Goal: Task Accomplishment & Management: Use online tool/utility

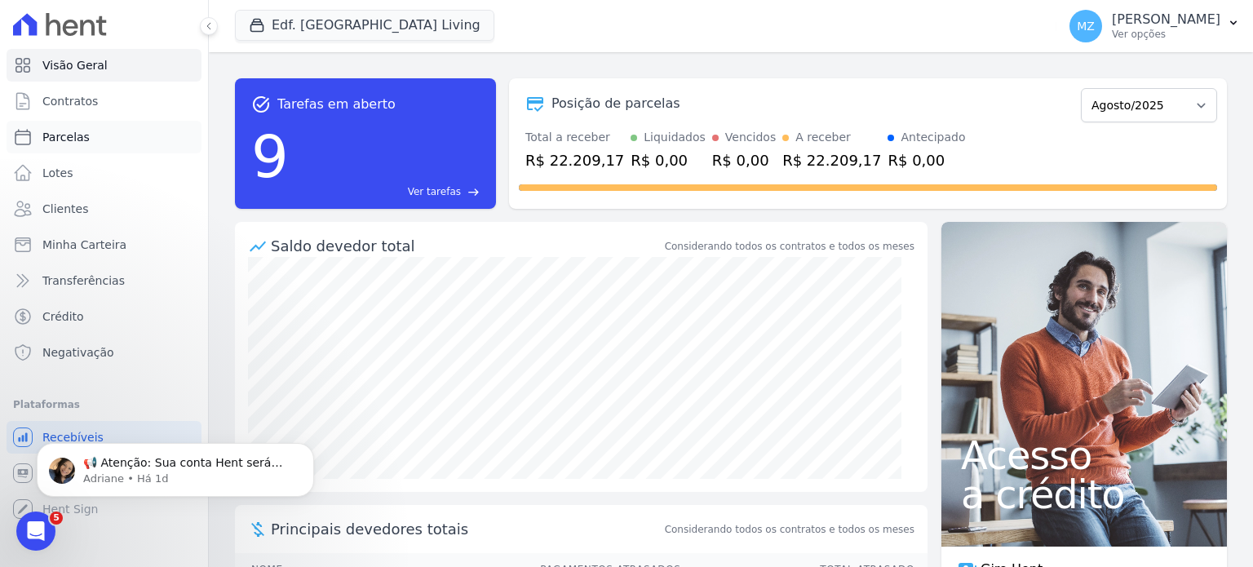
click at [64, 135] on span "Parcelas" at bounding box center [65, 137] width 47 height 16
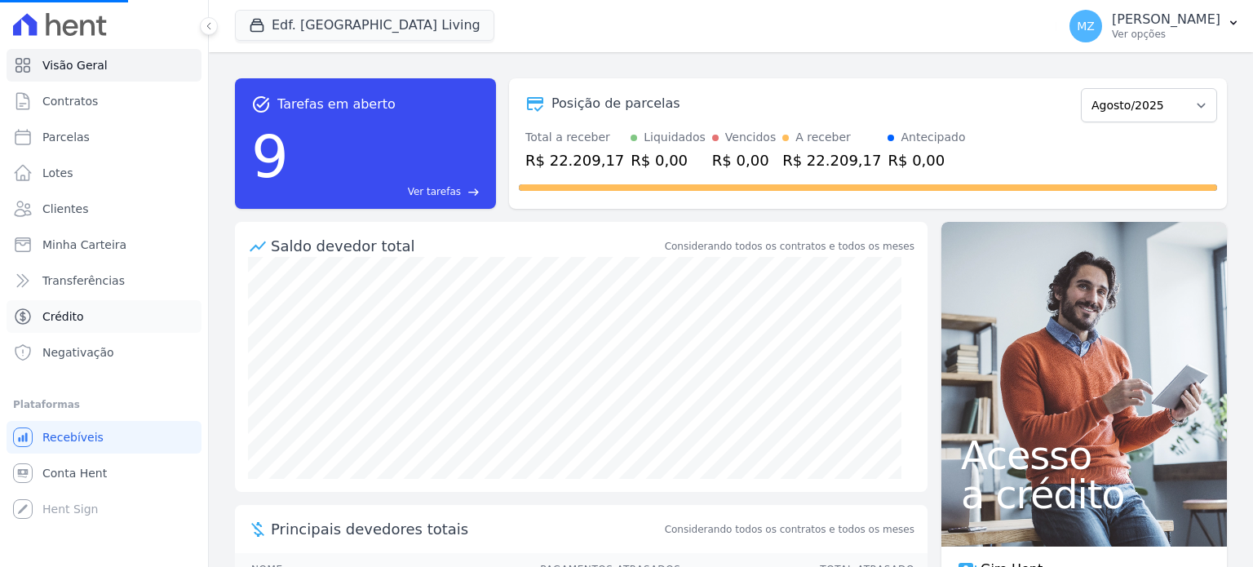
click at [69, 313] on span "Crédito" at bounding box center [63, 316] width 42 height 16
select select
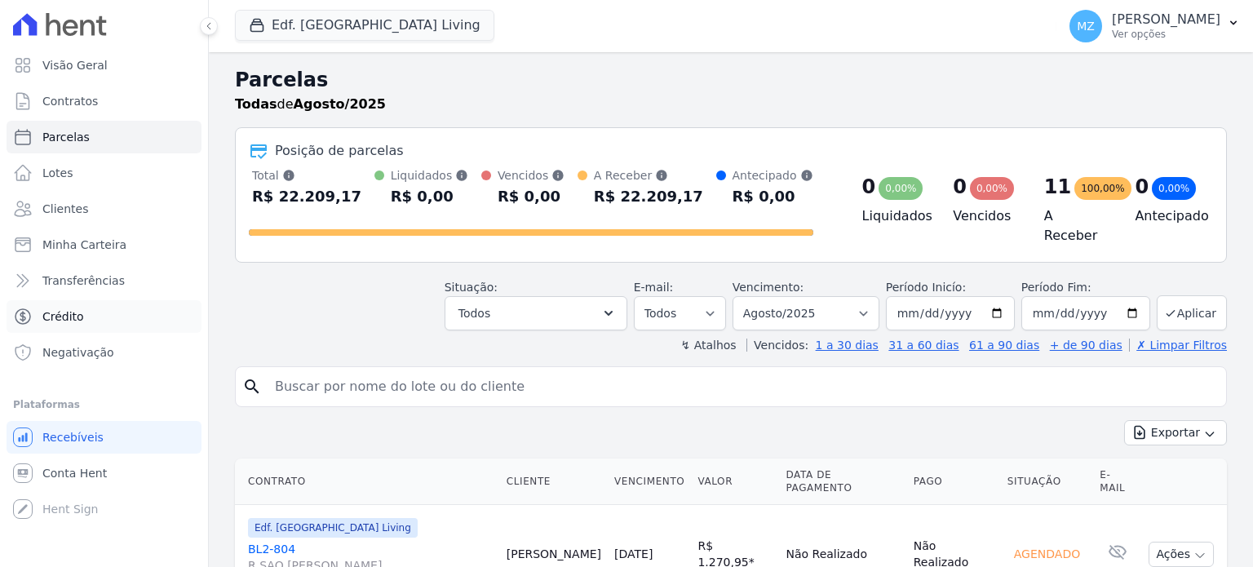
click at [52, 319] on span "Crédito" at bounding box center [63, 316] width 42 height 16
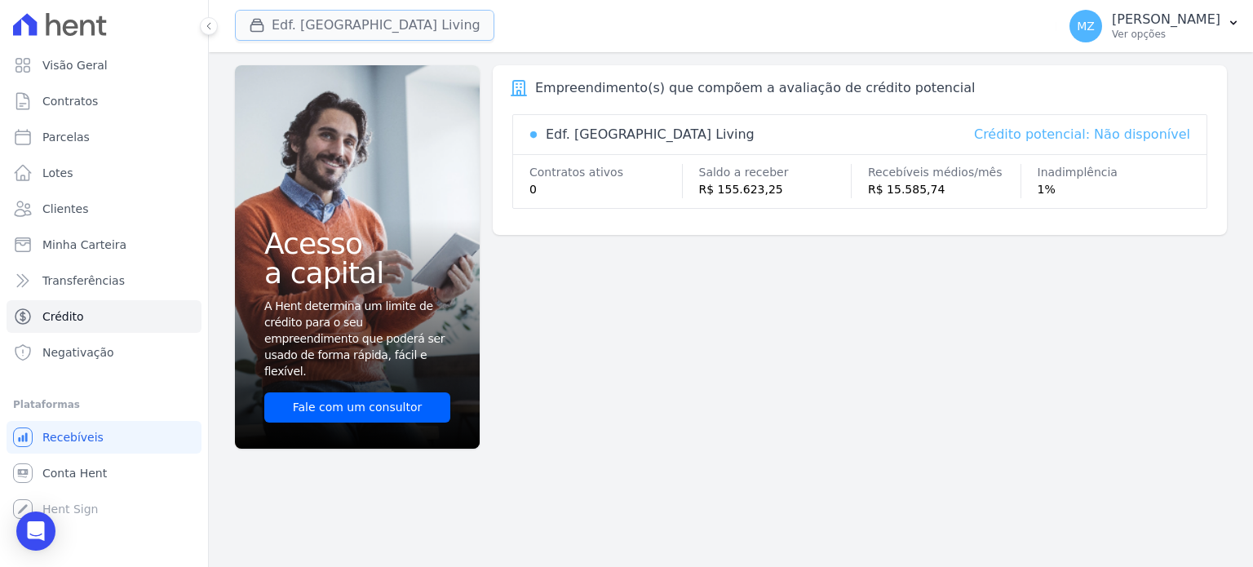
click at [264, 19] on icon "button" at bounding box center [257, 25] width 16 height 16
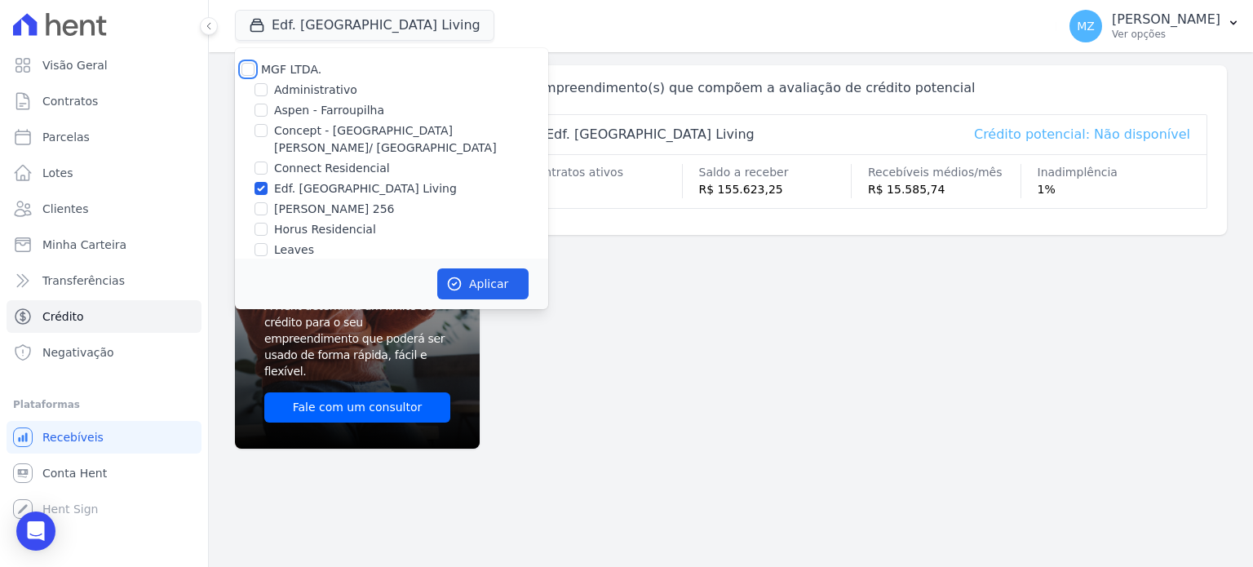
click at [245, 69] on input "MGF LTDA." at bounding box center [247, 69] width 13 height 13
checkbox input "true"
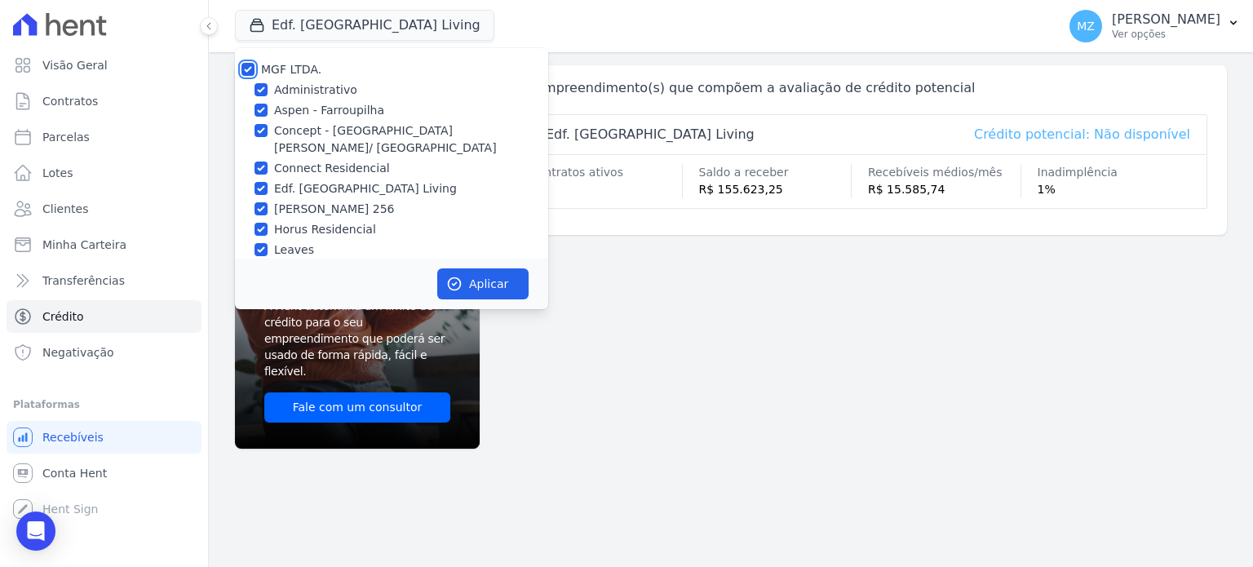
checkbox input "true"
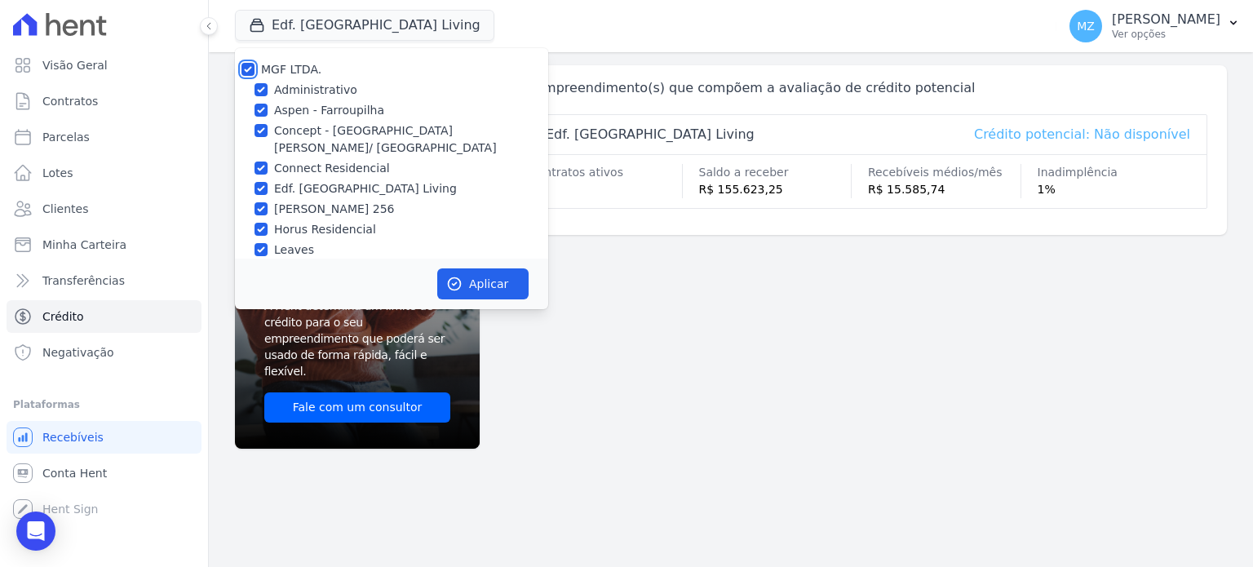
checkbox input "true"
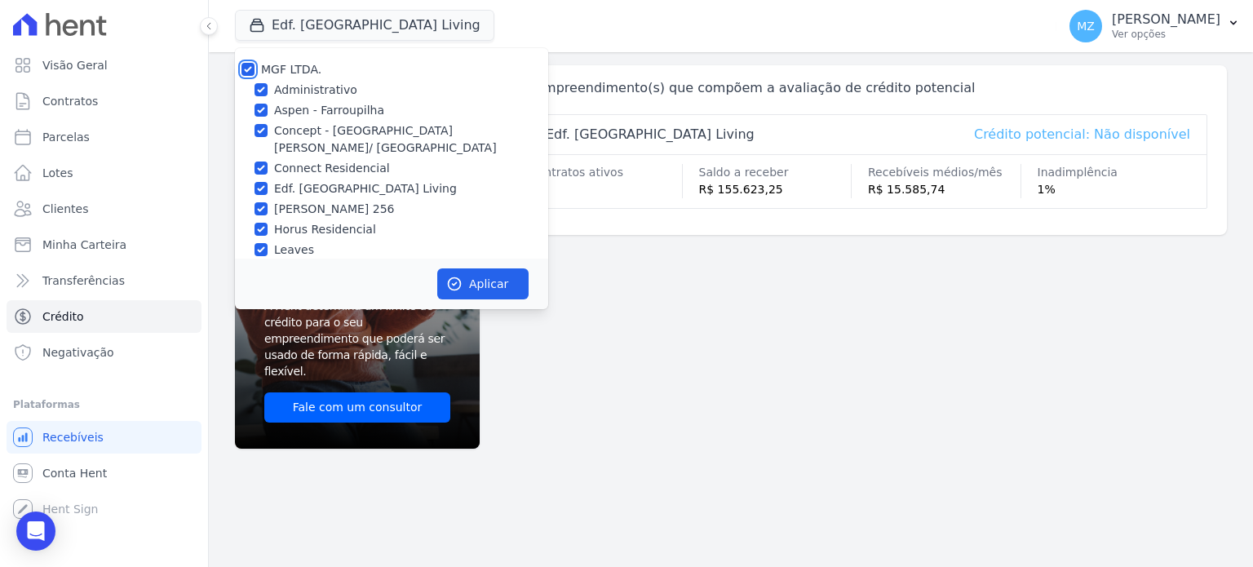
checkbox input "true"
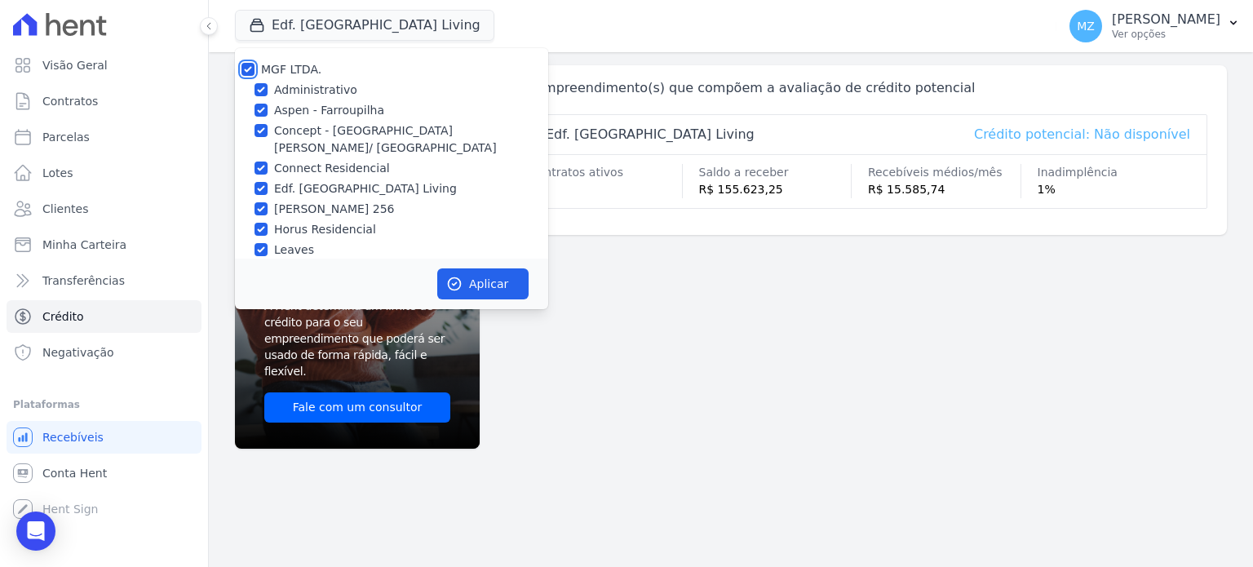
checkbox input "true"
click at [502, 283] on button "Aplicar" at bounding box center [482, 283] width 91 height 31
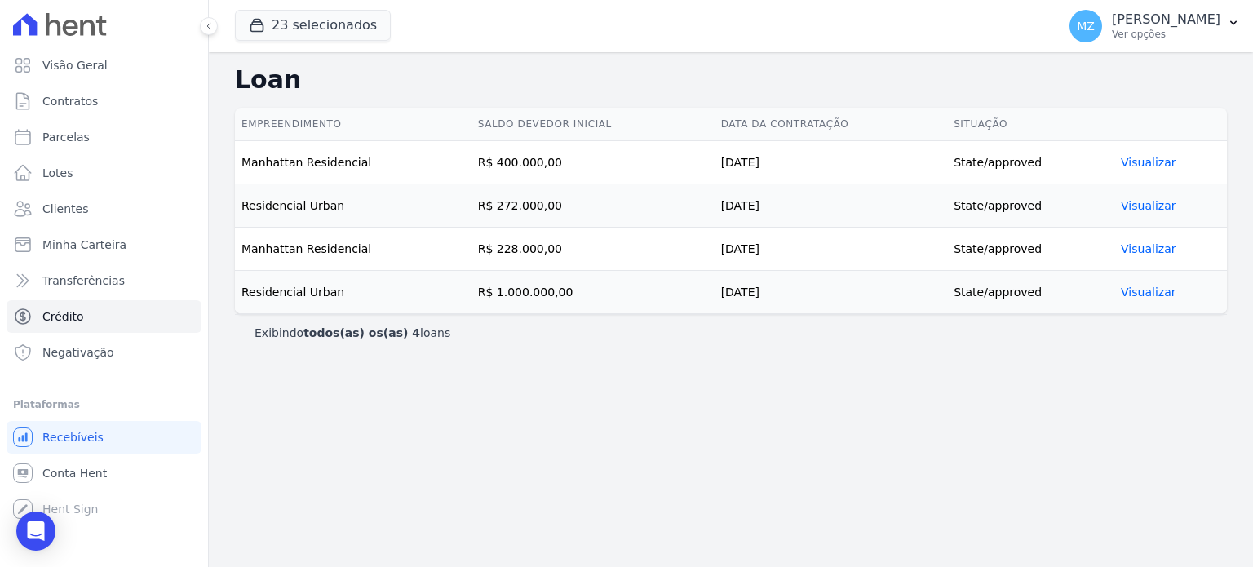
click at [1146, 160] on link "Visualizar" at bounding box center [1148, 162] width 55 height 13
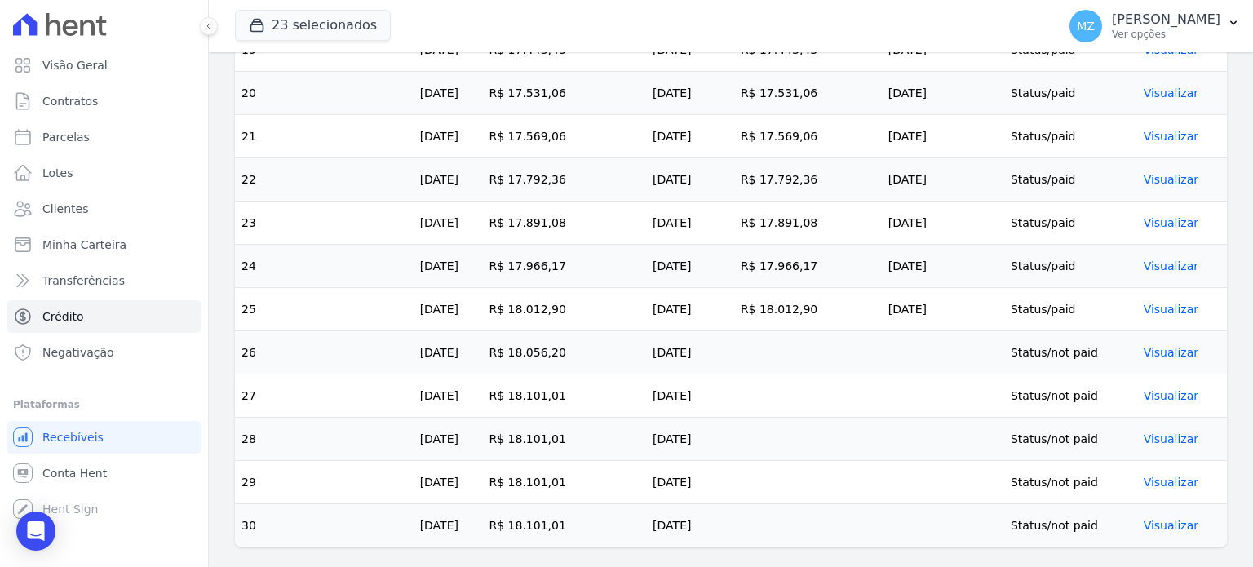
scroll to position [946, 0]
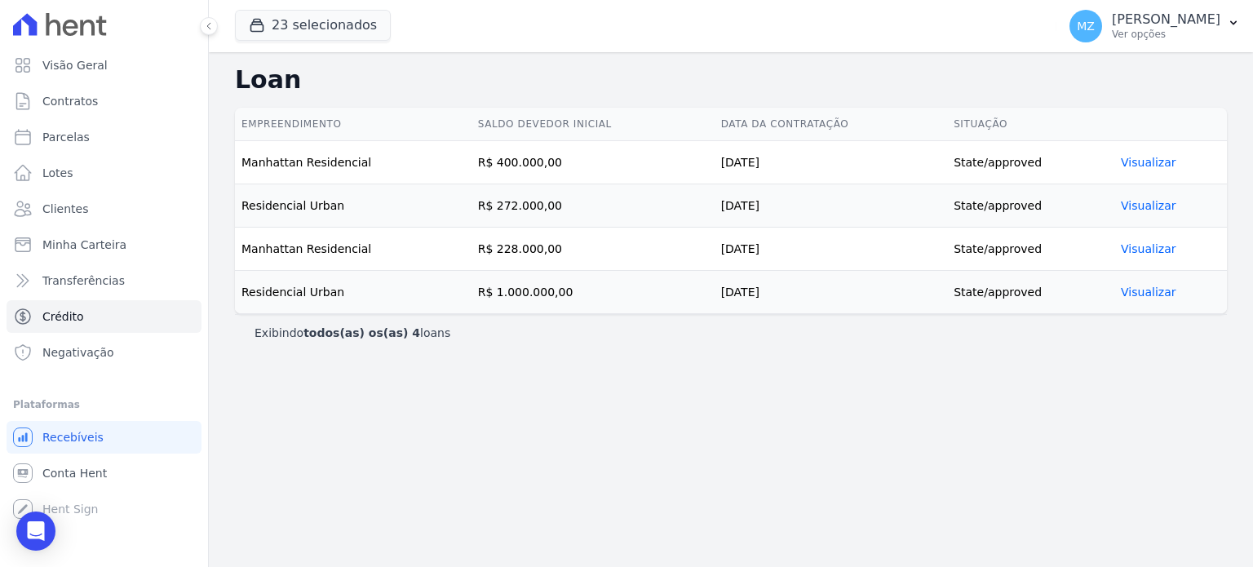
click at [1144, 208] on link "Visualizar" at bounding box center [1148, 205] width 55 height 13
click at [1158, 253] on link "Visualizar" at bounding box center [1148, 248] width 55 height 13
click at [1163, 290] on link "Visualizar" at bounding box center [1148, 291] width 55 height 13
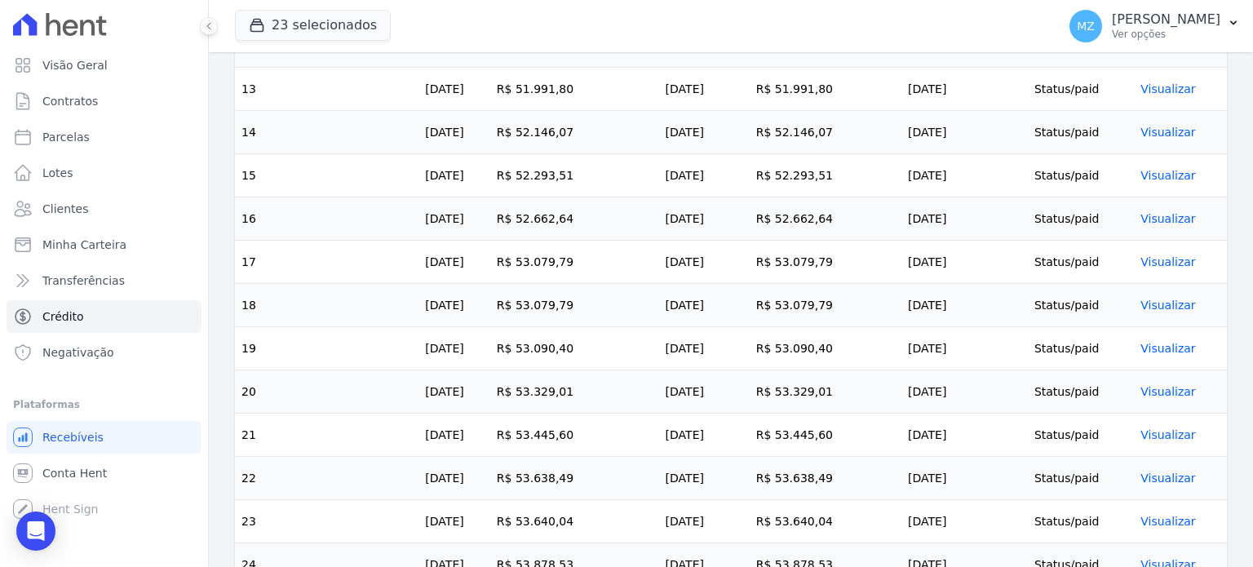
scroll to position [1095, 0]
